Goal: Task Accomplishment & Management: Complete application form

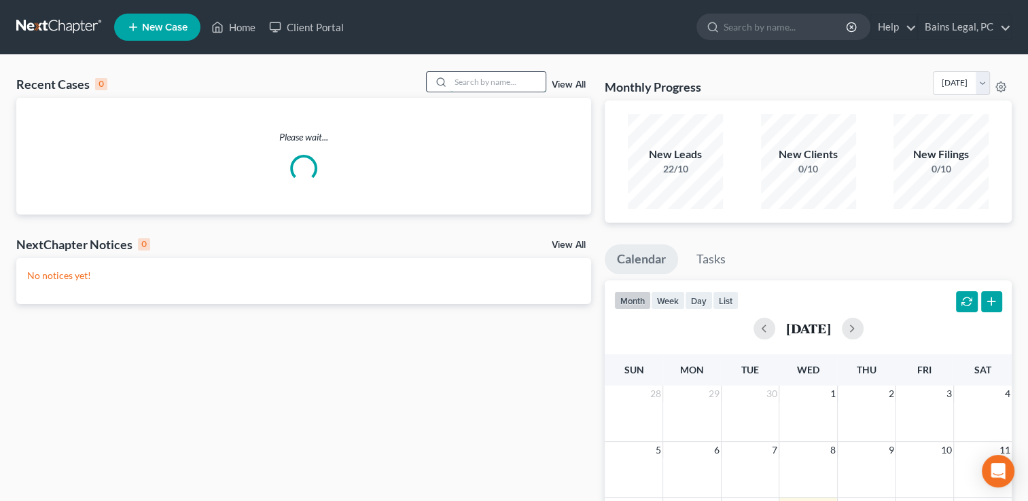
click at [490, 82] on input "search" at bounding box center [497, 82] width 95 height 20
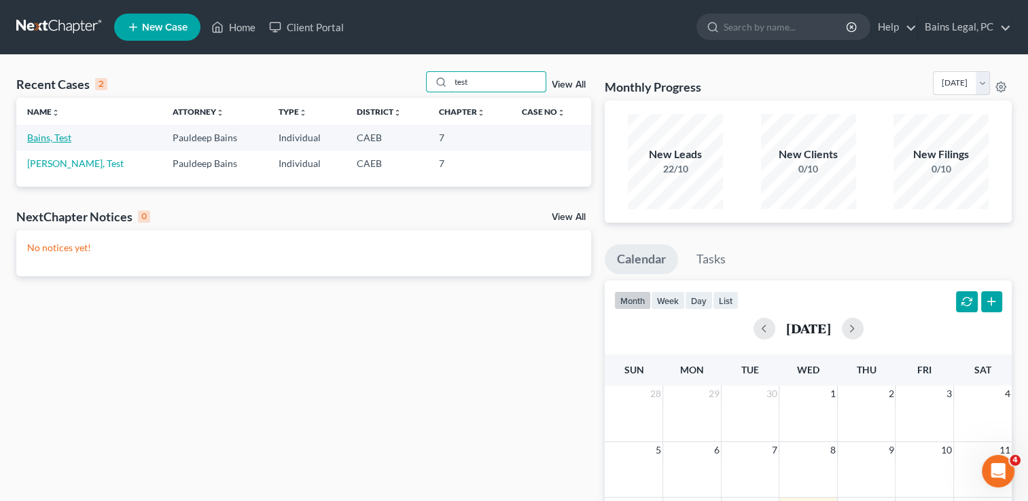
type input "test"
click at [65, 137] on link "Bains, Test" at bounding box center [49, 138] width 44 height 12
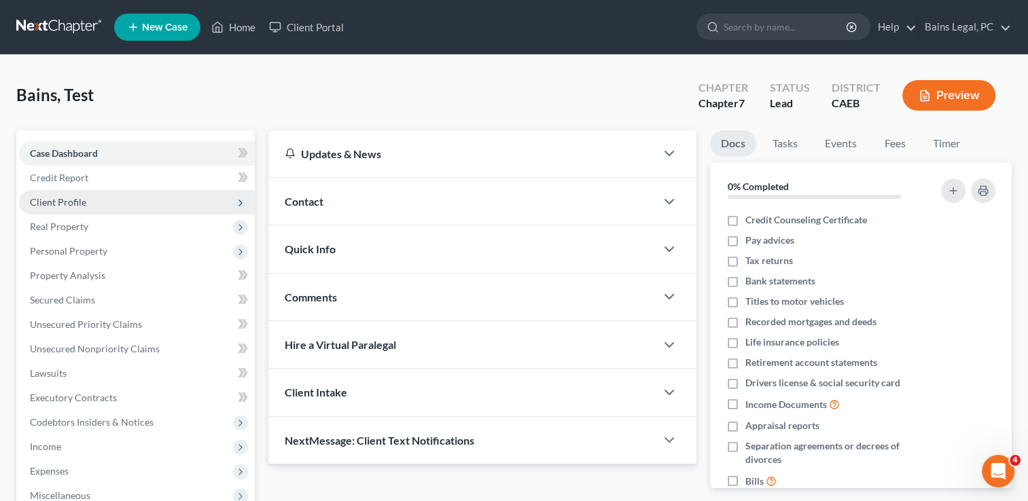
click at [73, 198] on span "Client Profile" at bounding box center [58, 202] width 56 height 12
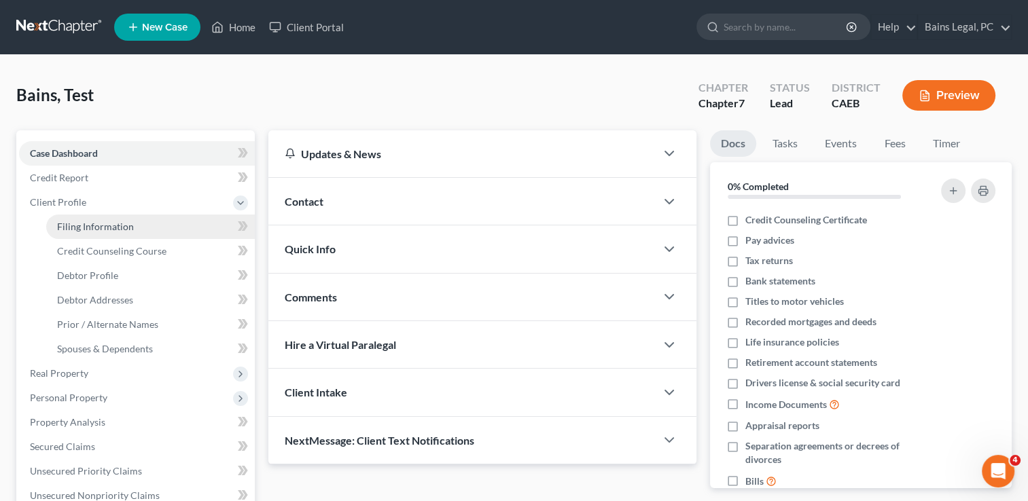
click at [84, 234] on link "Filing Information" at bounding box center [150, 227] width 209 height 24
select select "1"
select select "0"
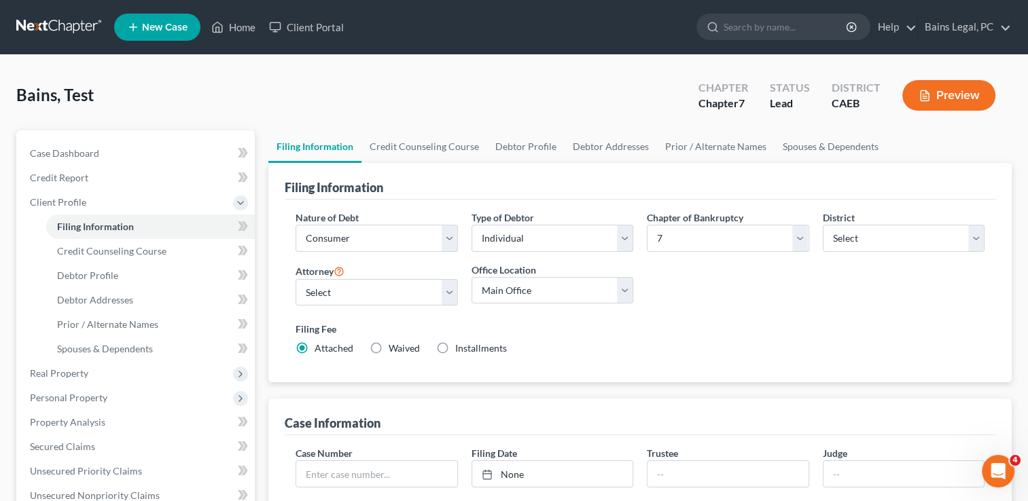
scroll to position [345, 0]
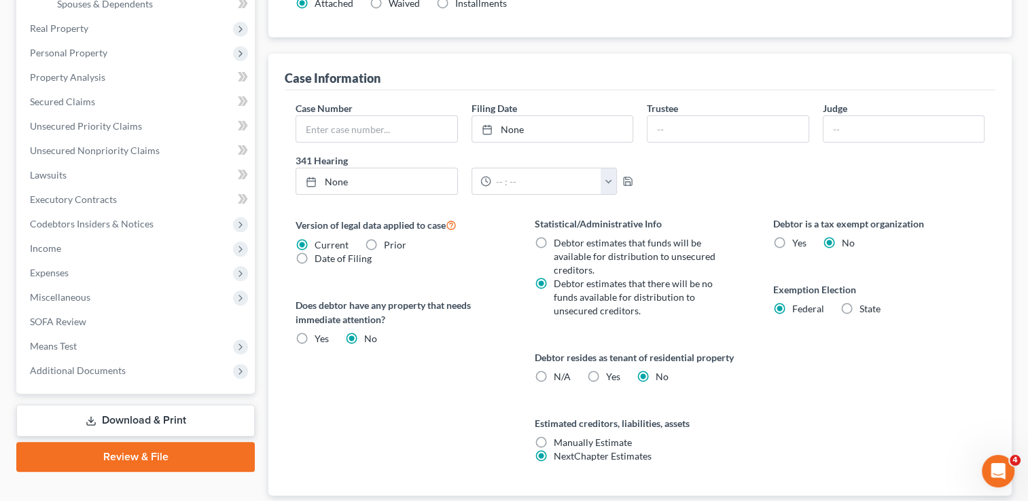
click at [859, 302] on label "State" at bounding box center [869, 309] width 21 height 14
click at [865, 302] on input "State" at bounding box center [869, 306] width 9 height 9
radio input "true"
radio input "false"
select select "4"
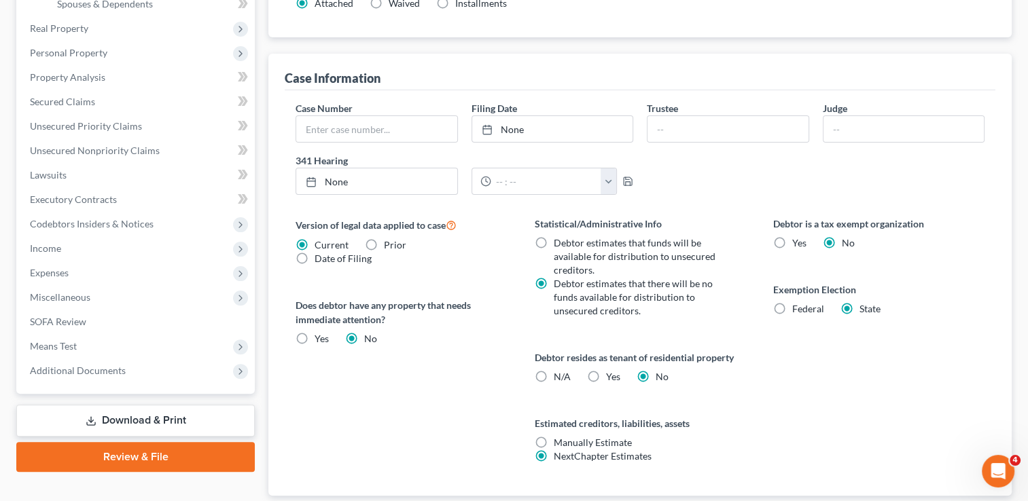
select select "1"
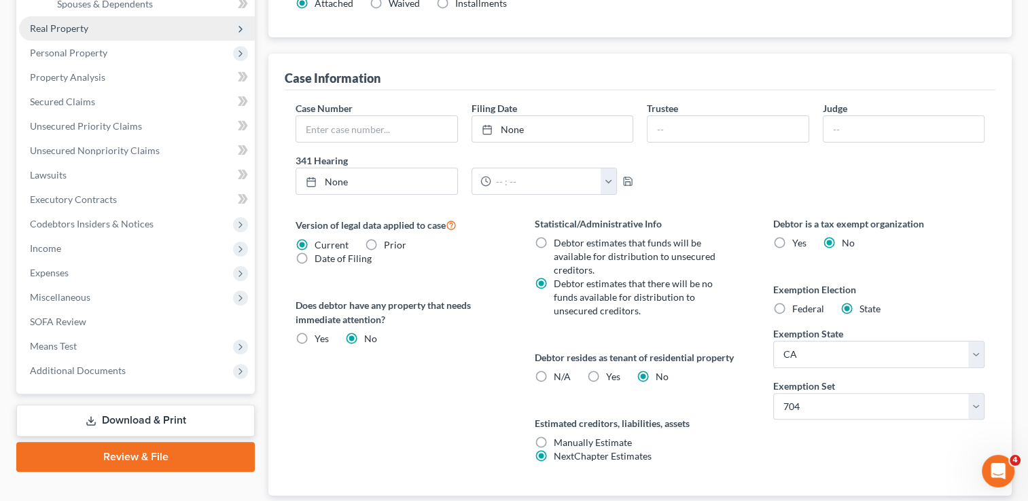
click at [75, 34] on span "Real Property" at bounding box center [137, 28] width 236 height 24
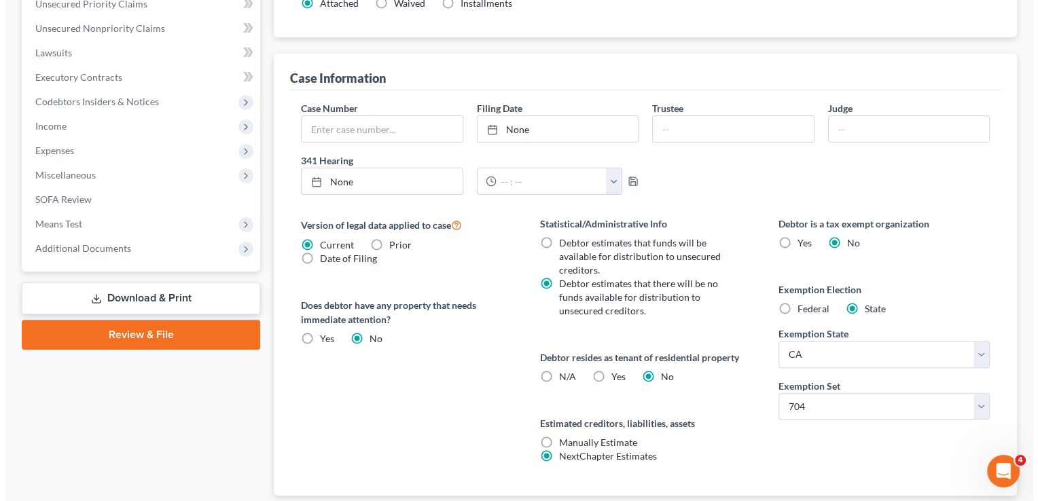
scroll to position [0, 0]
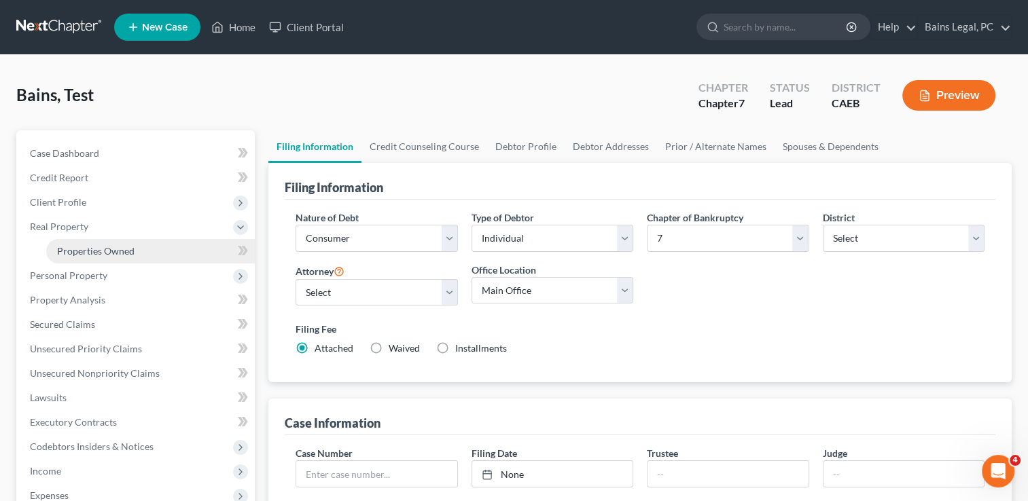
click at [94, 243] on link "Properties Owned" at bounding box center [150, 251] width 209 height 24
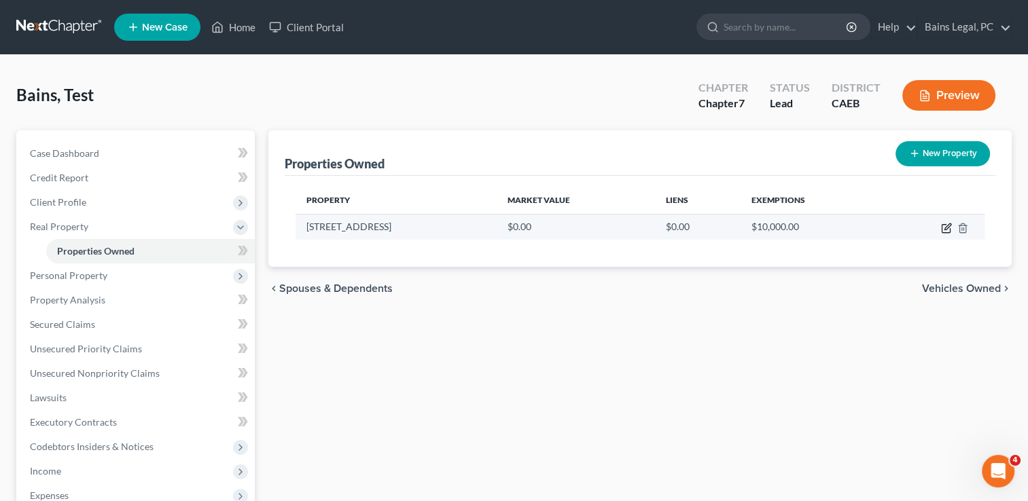
click at [946, 227] on icon "button" at bounding box center [946, 228] width 11 height 11
select select "4"
select select "0"
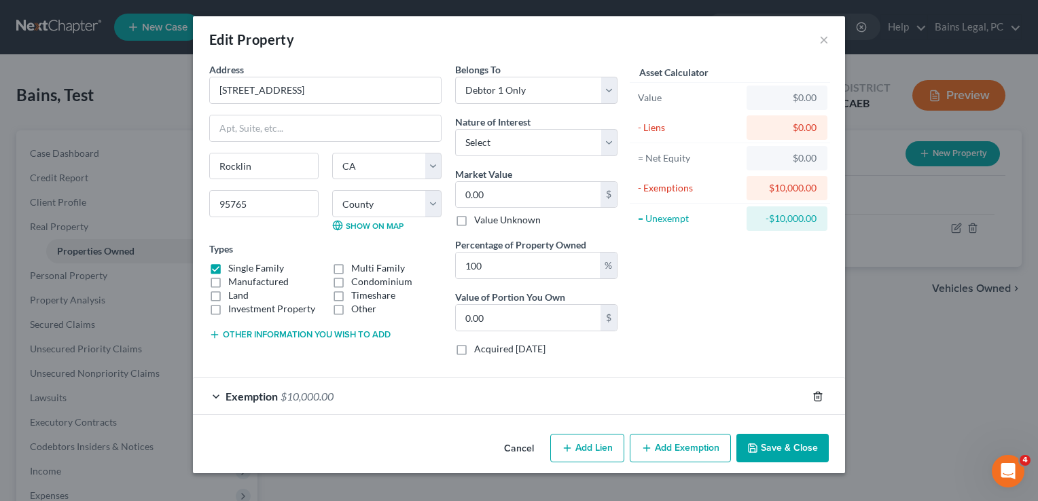
click at [816, 395] on icon "button" at bounding box center [817, 396] width 11 height 11
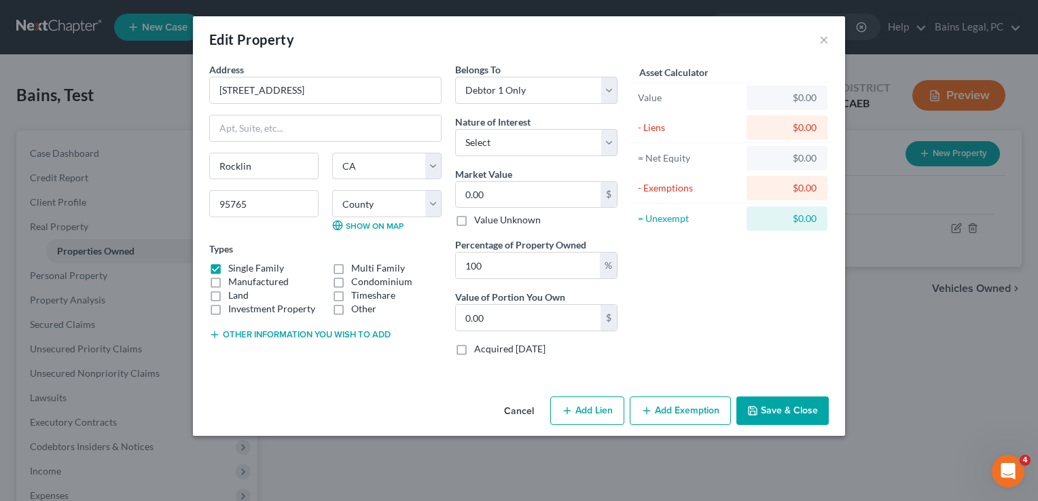
click at [674, 414] on button "Add Exemption" at bounding box center [680, 411] width 101 height 29
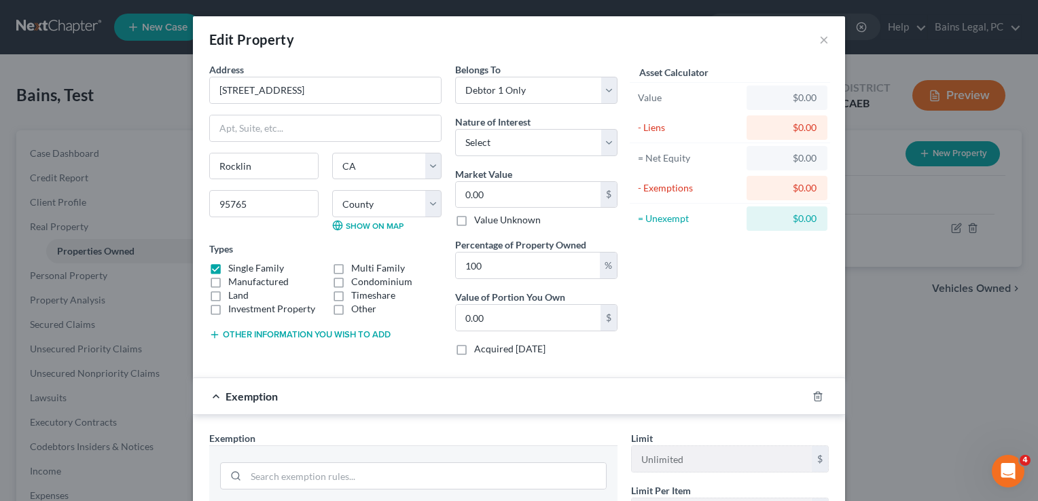
scroll to position [217, 0]
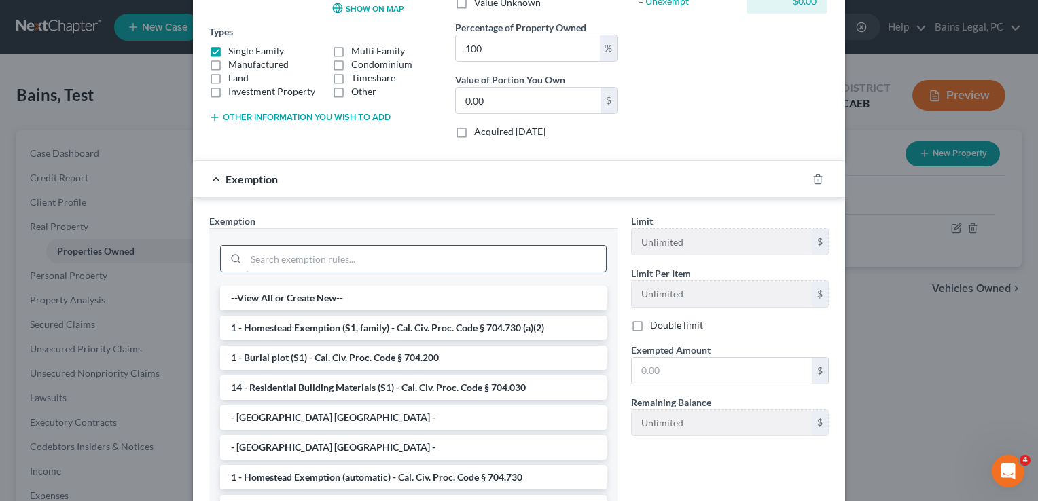
click at [364, 256] on input "search" at bounding box center [426, 259] width 360 height 26
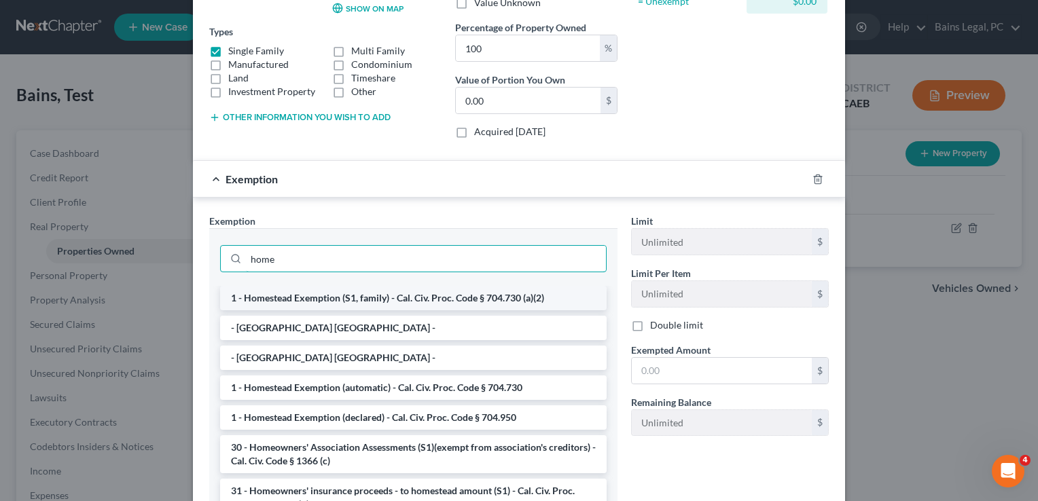
type input "home"
click at [379, 292] on li "1 - Homestead Exemption (S1, family) - Cal. Civ. Proc. Code § 704.730 (a)(2)" at bounding box center [413, 298] width 387 height 24
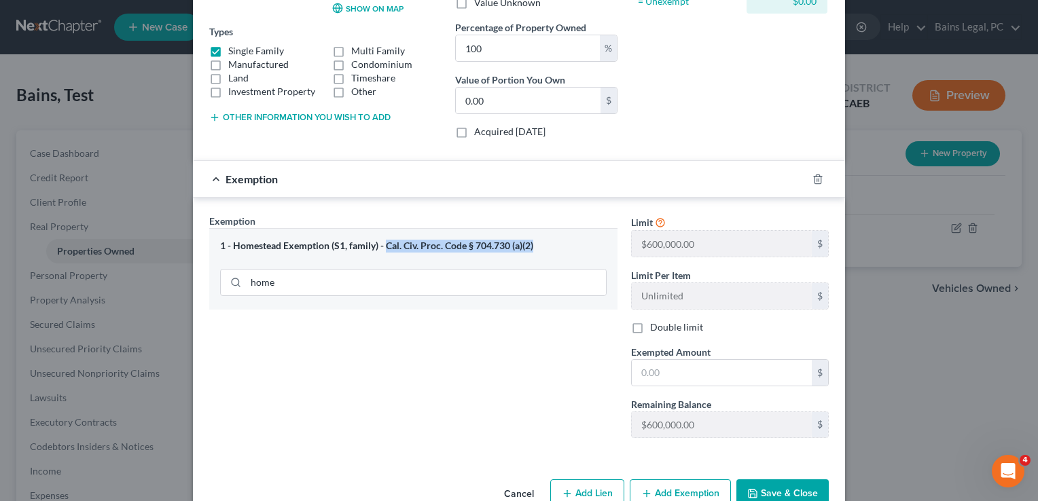
drag, startPoint x: 527, startPoint y: 243, endPoint x: 381, endPoint y: 242, distance: 146.1
click at [381, 242] on div "1 - Homestead Exemption (S1, family) - Cal. Civ. Proc. Code § 704.730 (a)(2)" at bounding box center [413, 246] width 387 height 13
copy div "Cal. Civ. Proc. Code § 704.730 (a)(2)"
